Goal: Navigation & Orientation: Find specific page/section

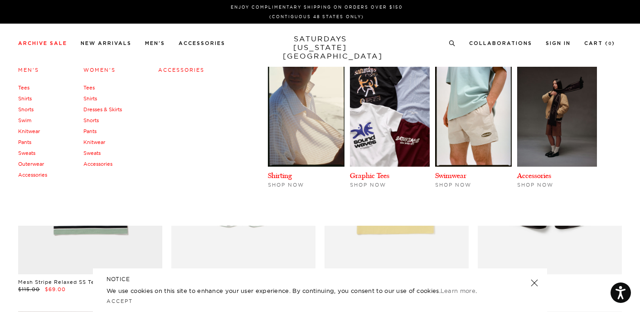
click at [97, 68] on link "Women's" at bounding box center [99, 70] width 32 height 6
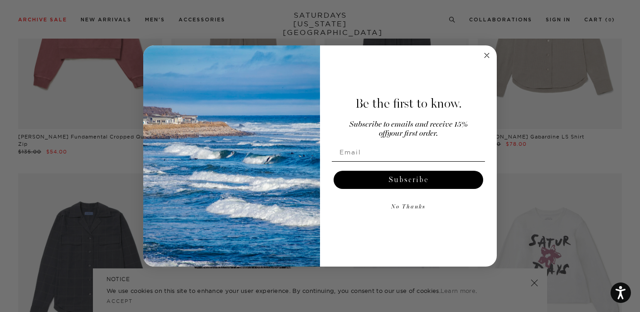
scroll to position [525, 0]
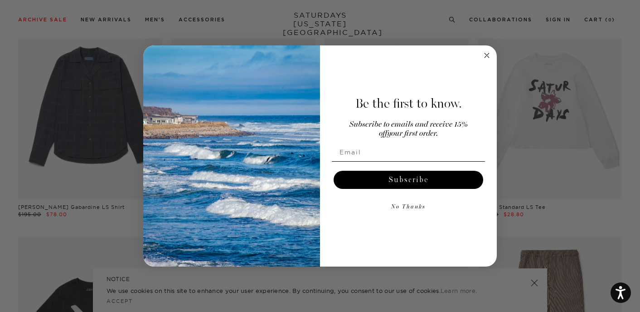
click at [488, 65] on form "Be the first to know. Subscribe to emails and receive 15% off your first order.…" at bounding box center [320, 155] width 354 height 221
click at [488, 57] on circle "Close dialog" at bounding box center [487, 55] width 10 height 10
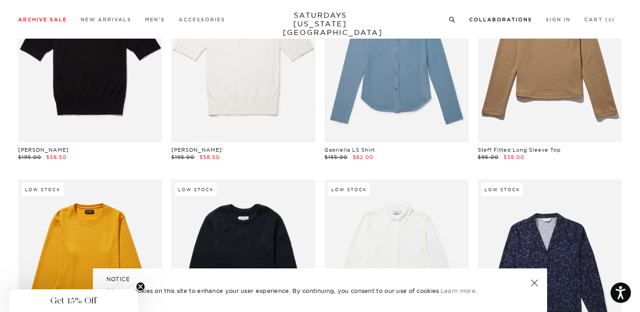
scroll to position [1886, 5]
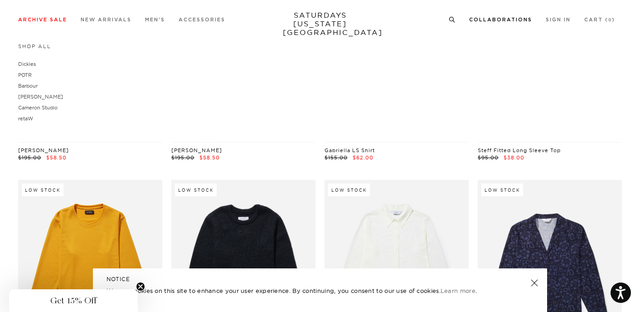
click at [488, 17] on link "Collaborations" at bounding box center [500, 19] width 63 height 5
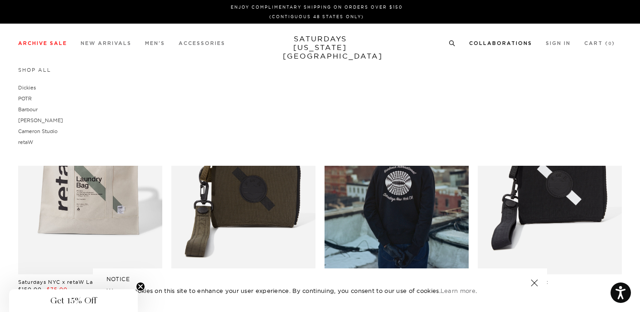
click at [488, 43] on link "Collaborations" at bounding box center [500, 43] width 63 height 5
